Goal: Task Accomplishment & Management: Use online tool/utility

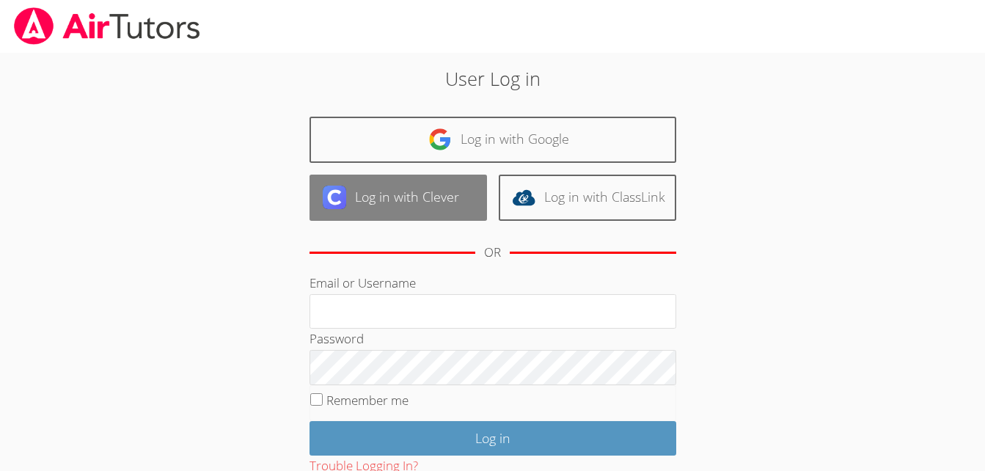
click at [382, 188] on link "Log in with Clever" at bounding box center [399, 198] width 178 height 46
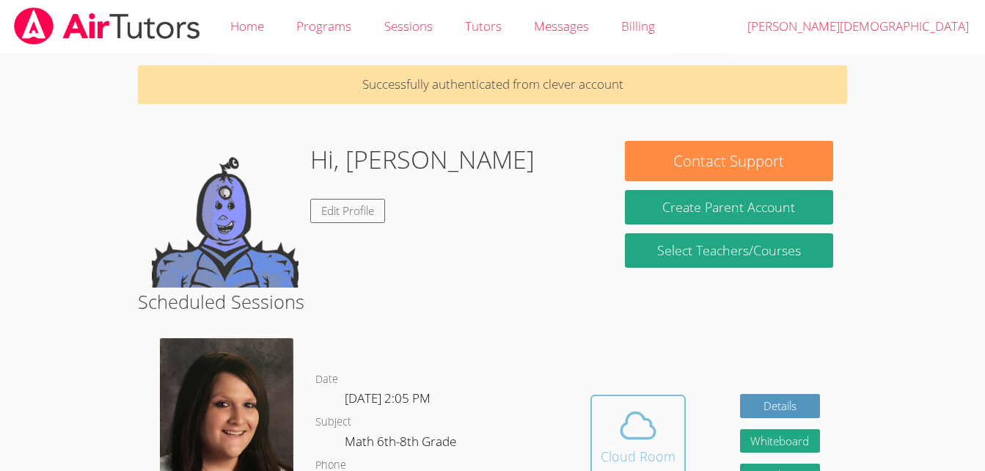
click at [619, 410] on icon at bounding box center [638, 425] width 41 height 41
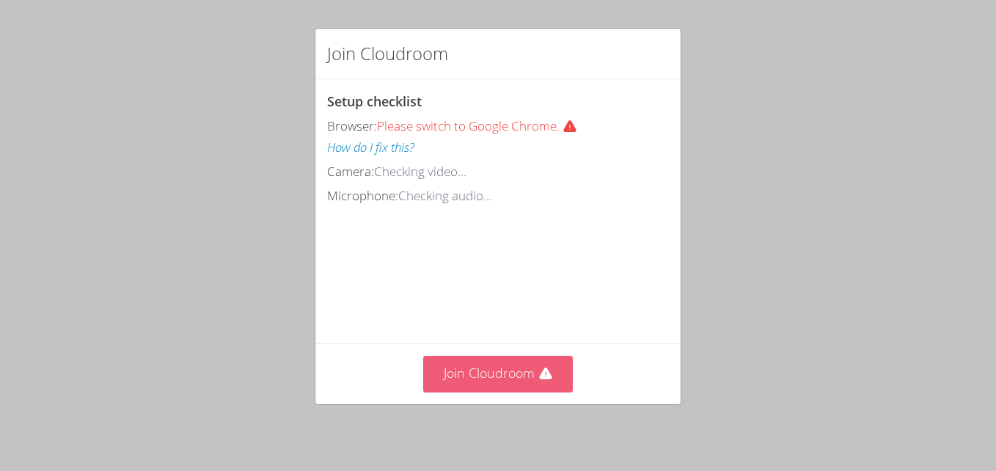
click at [487, 388] on button "Join Cloudroom" at bounding box center [498, 374] width 150 height 36
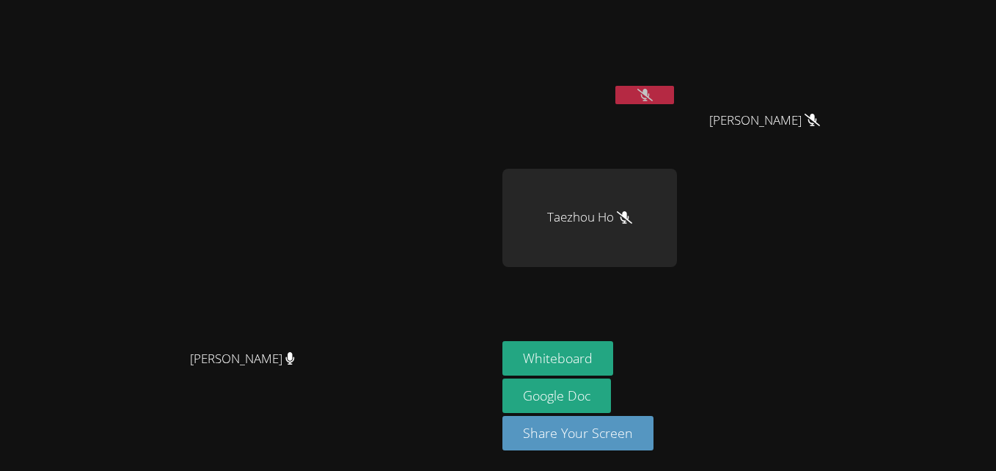
click at [674, 100] on button at bounding box center [645, 95] width 59 height 18
click at [653, 96] on icon at bounding box center [645, 95] width 15 height 12
click at [674, 90] on button at bounding box center [645, 95] width 59 height 18
click at [858, 227] on div "[PERSON_NAME] [PERSON_NAME] [PERSON_NAME] Taezhou Ho" at bounding box center [680, 166] width 355 height 320
click at [613, 343] on button "Whiteboard" at bounding box center [558, 358] width 111 height 34
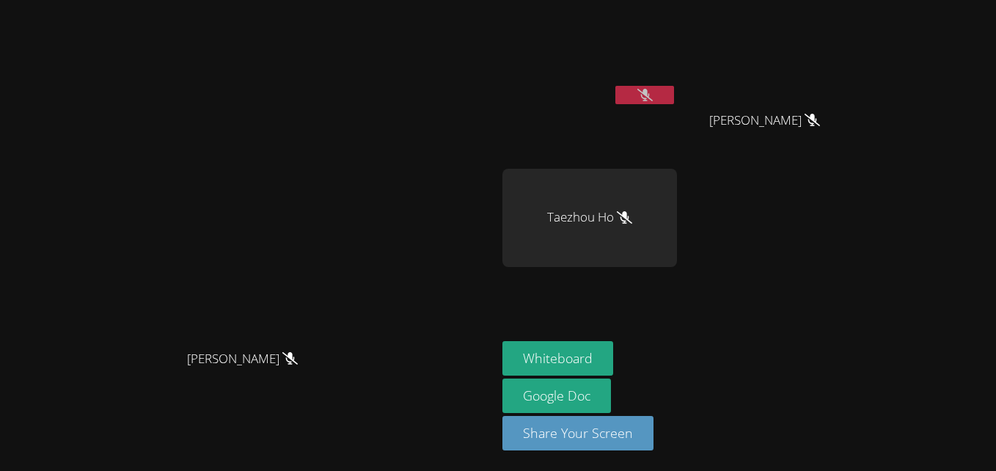
click at [653, 89] on icon at bounding box center [645, 95] width 15 height 12
click at [649, 95] on icon at bounding box center [645, 95] width 9 height 12
click at [677, 126] on div "[PERSON_NAME]" at bounding box center [590, 84] width 175 height 157
click at [674, 99] on button at bounding box center [645, 95] width 59 height 18
click at [677, 83] on video at bounding box center [590, 55] width 175 height 98
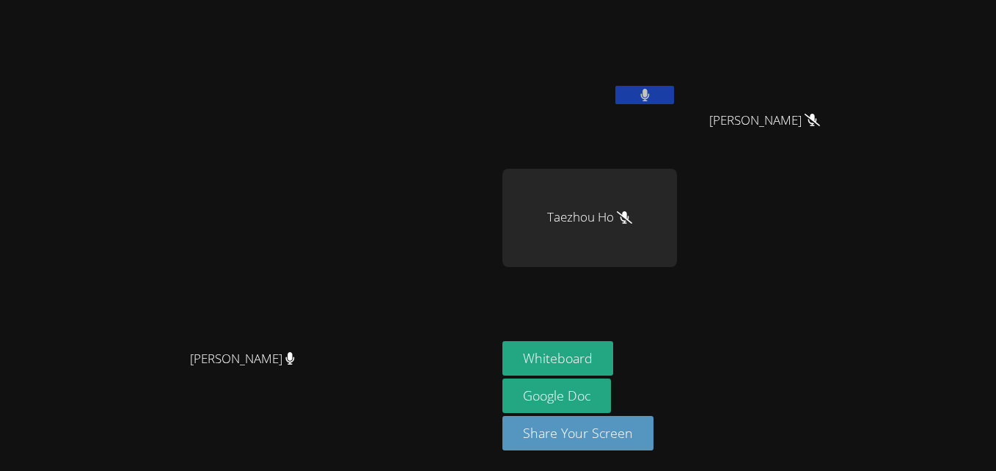
click at [649, 93] on icon at bounding box center [645, 95] width 9 height 12
click at [674, 102] on button at bounding box center [645, 95] width 59 height 18
click at [653, 94] on icon at bounding box center [645, 95] width 15 height 12
click at [649, 95] on icon at bounding box center [645, 95] width 9 height 12
click at [674, 87] on button at bounding box center [645, 95] width 59 height 18
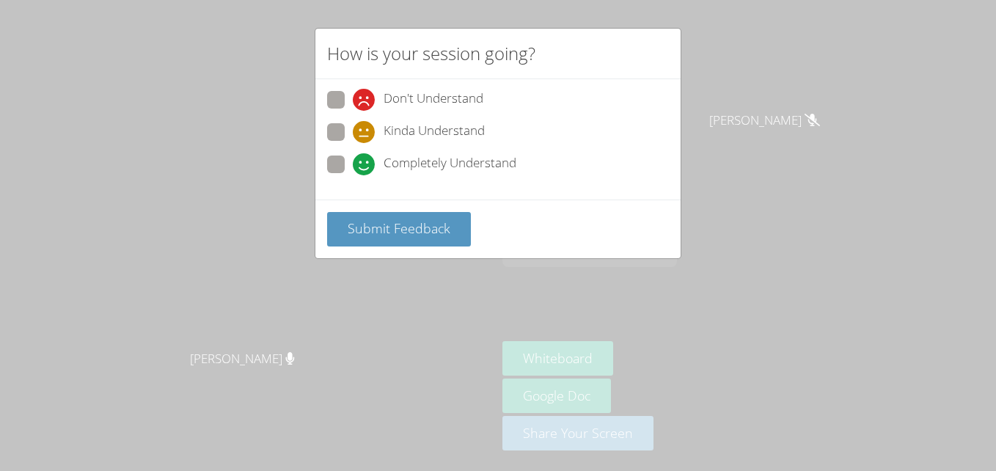
click at [347, 171] on label "Completely Understand" at bounding box center [421, 166] width 189 height 20
click at [353, 168] on input "Completely Understand" at bounding box center [359, 162] width 12 height 12
radio input "true"
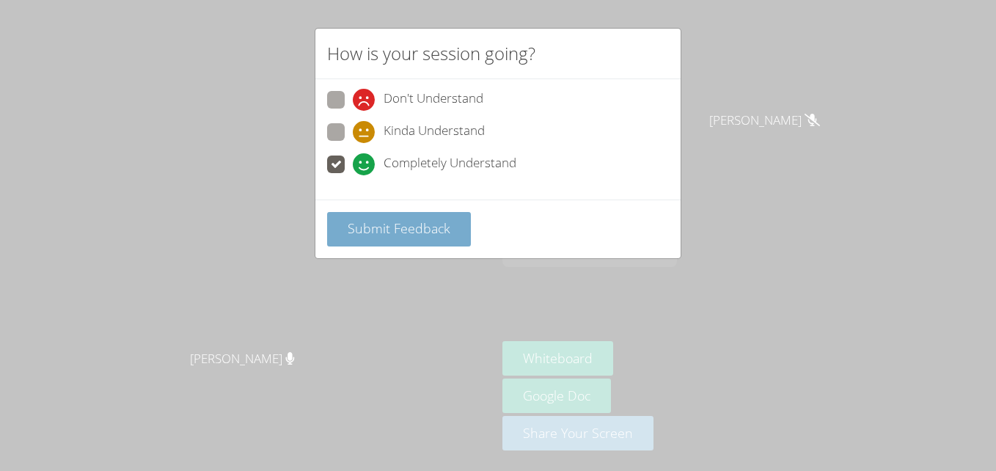
click at [385, 244] on button "Submit Feedback" at bounding box center [399, 229] width 144 height 34
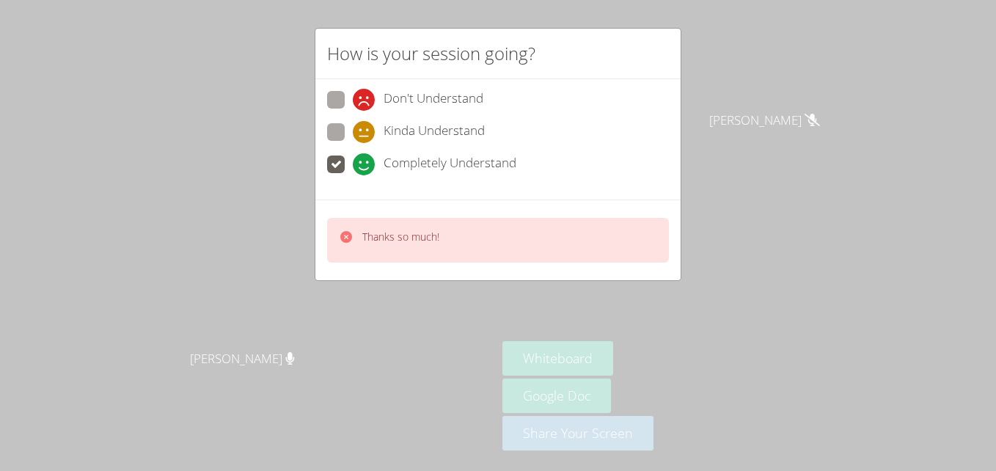
click at [442, 218] on div "Thanks so much!" at bounding box center [498, 240] width 342 height 45
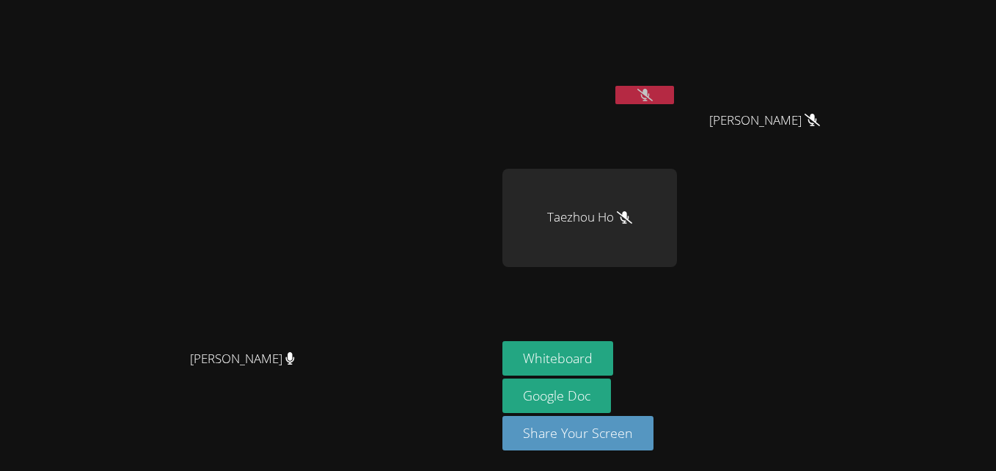
click at [674, 92] on button at bounding box center [645, 95] width 59 height 18
click at [674, 93] on button at bounding box center [645, 95] width 59 height 18
